Goal: Information Seeking & Learning: Learn about a topic

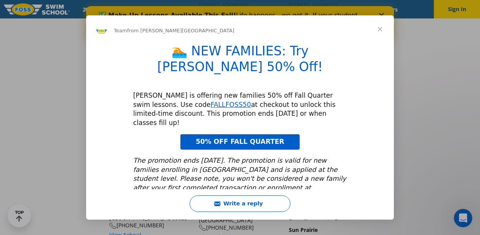
click at [381, 28] on span "Close" at bounding box center [380, 29] width 28 height 28
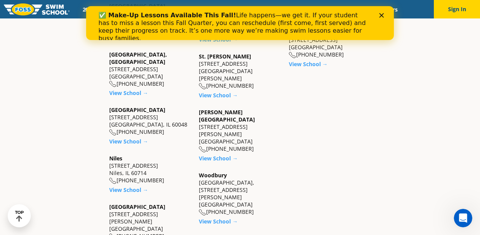
scroll to position [672, 0]
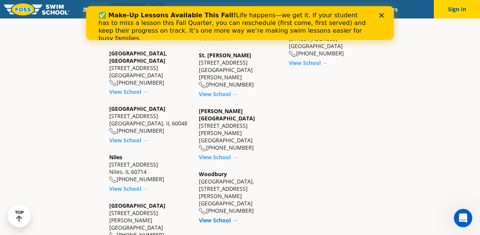
click at [210, 217] on link "View School →" at bounding box center [218, 220] width 39 height 7
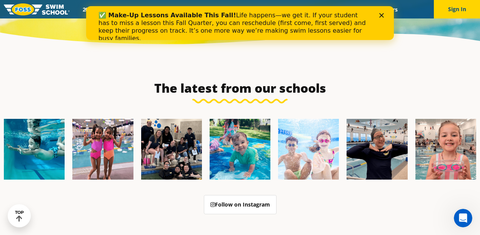
scroll to position [2490, 0]
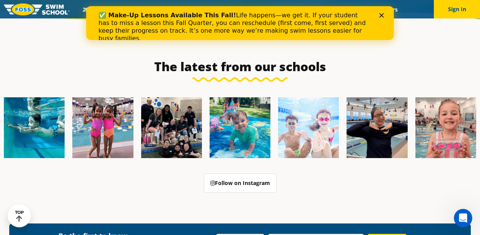
click at [383, 15] on icon "Close" at bounding box center [381, 15] width 5 height 5
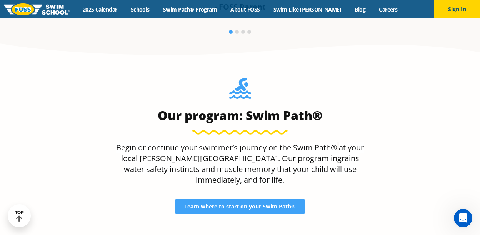
scroll to position [641, 0]
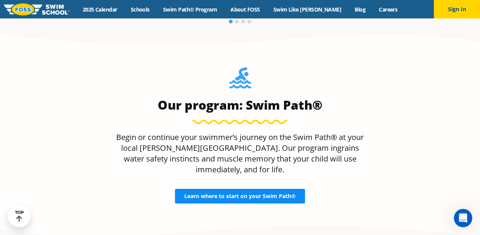
click at [234, 189] on link "Learn where to start on your Swim Path®" at bounding box center [240, 196] width 130 height 15
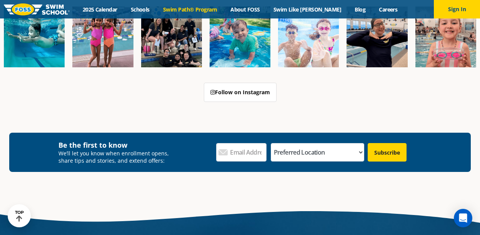
scroll to position [2258, 0]
